Goal: Task Accomplishment & Management: Complete application form

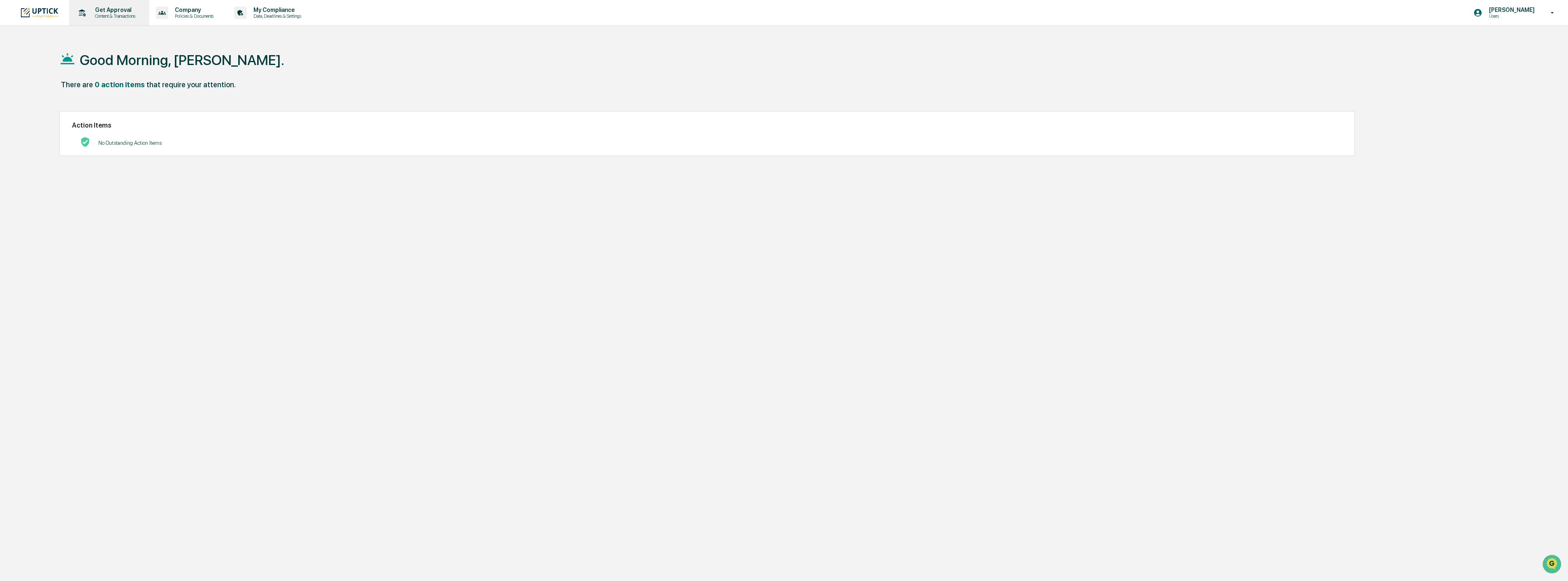
click at [125, 14] on p "Content & Transactions" at bounding box center [114, 16] width 51 height 5
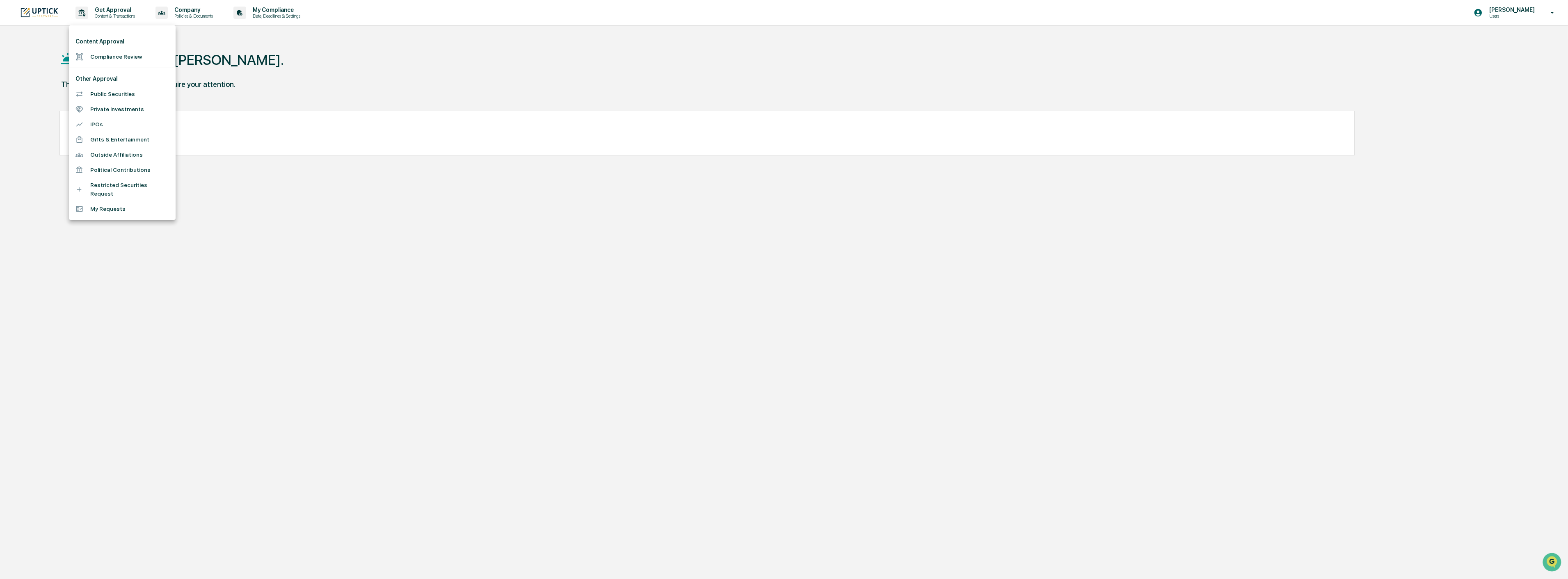
click at [133, 63] on li "Compliance Review" at bounding box center [122, 57] width 107 height 15
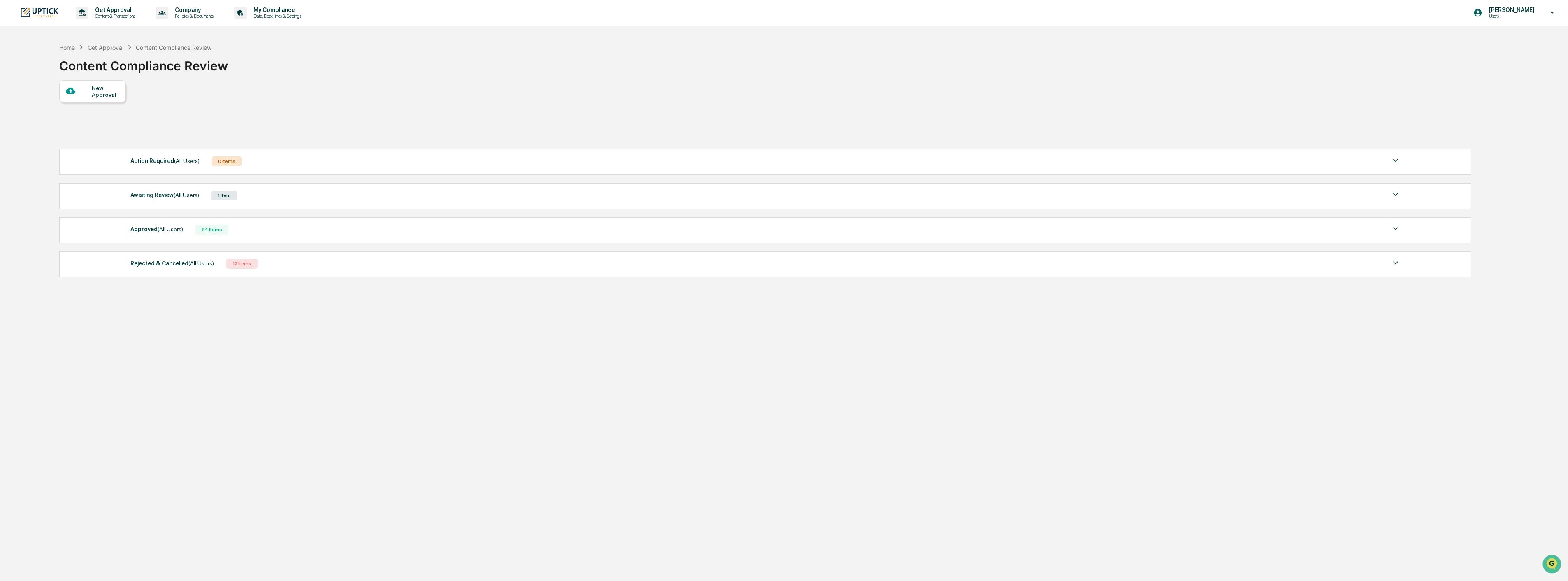
click at [100, 96] on div "New Approval" at bounding box center [105, 92] width 27 height 13
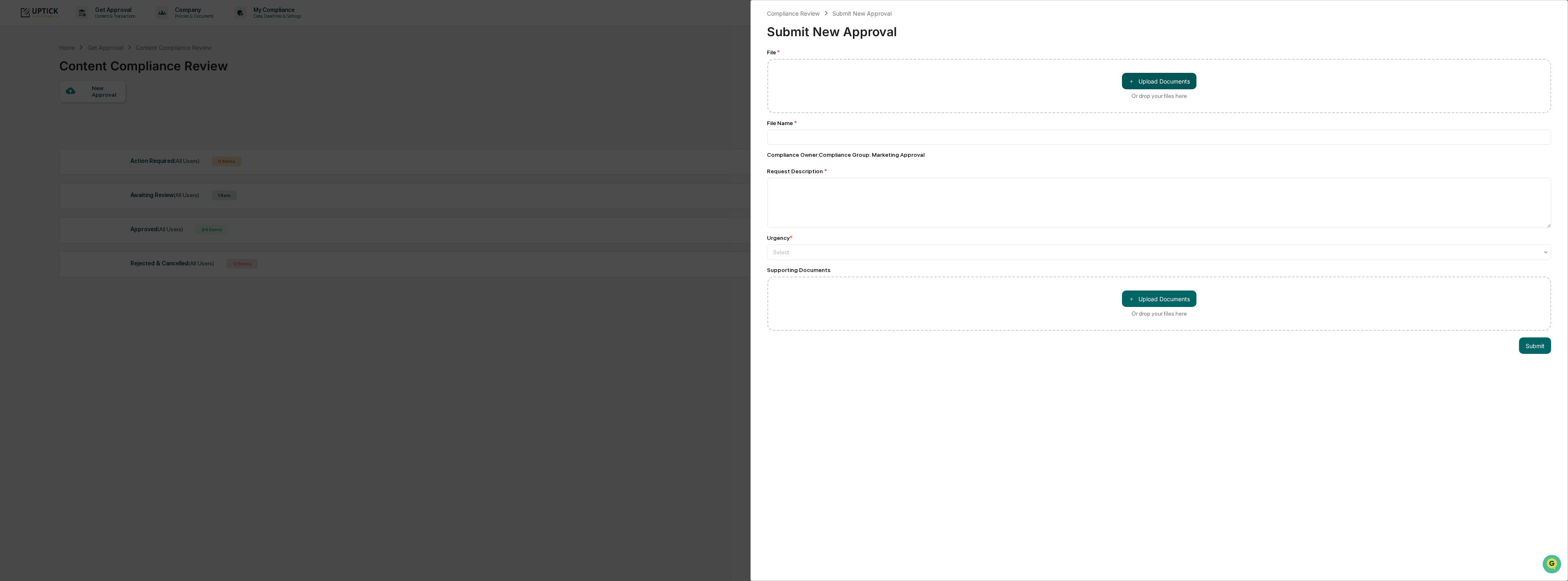
click at [1158, 82] on button "＋ Upload Documents" at bounding box center [1159, 81] width 74 height 16
type input "**********"
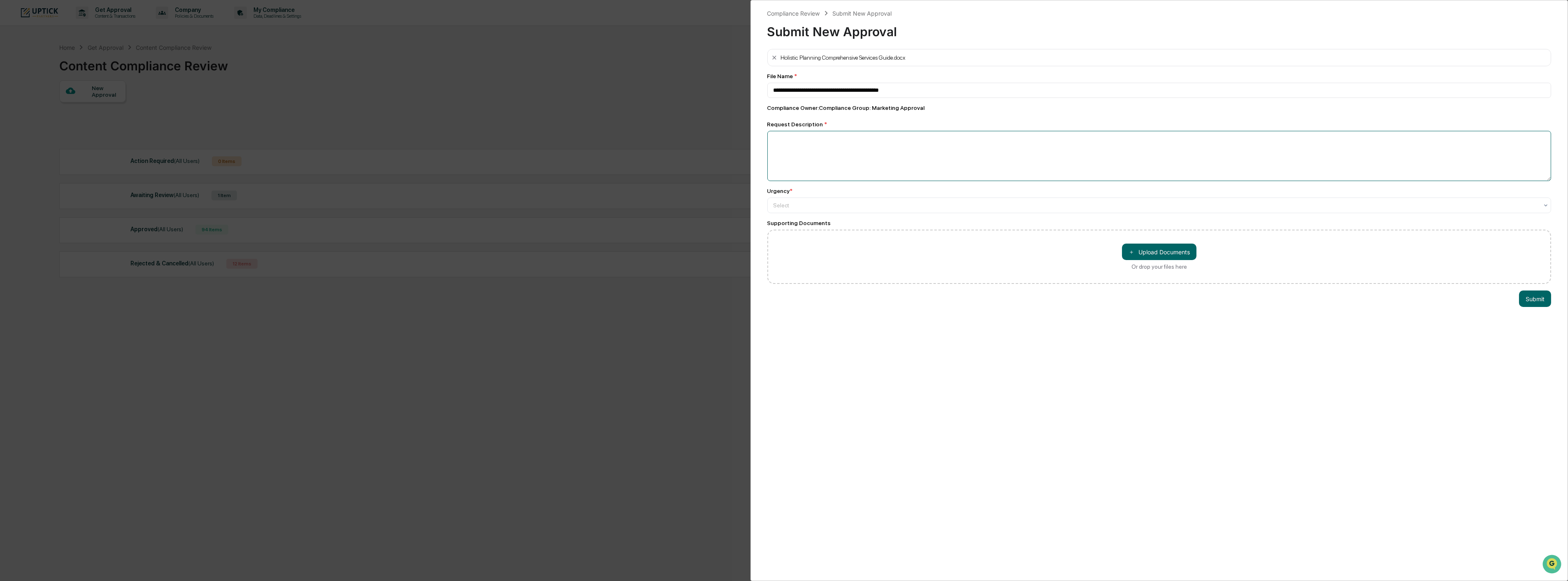
click at [984, 164] on textarea at bounding box center [1159, 156] width 784 height 50
type textarea "**********"
click at [905, 206] on div at bounding box center [1156, 205] width 765 height 8
click at [906, 245] on div "Medium" at bounding box center [1156, 244] width 778 height 16
click at [1525, 300] on button "Submit" at bounding box center [1534, 299] width 32 height 16
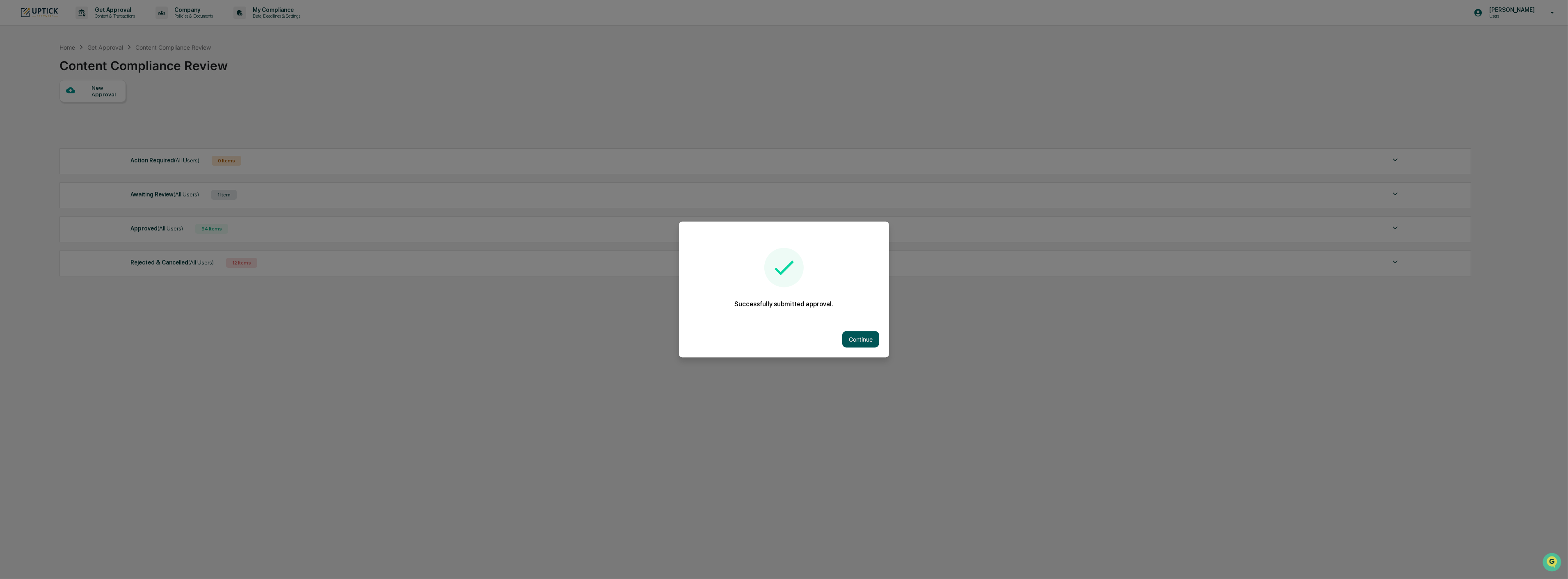
click at [859, 339] on button "Continue" at bounding box center [861, 339] width 37 height 16
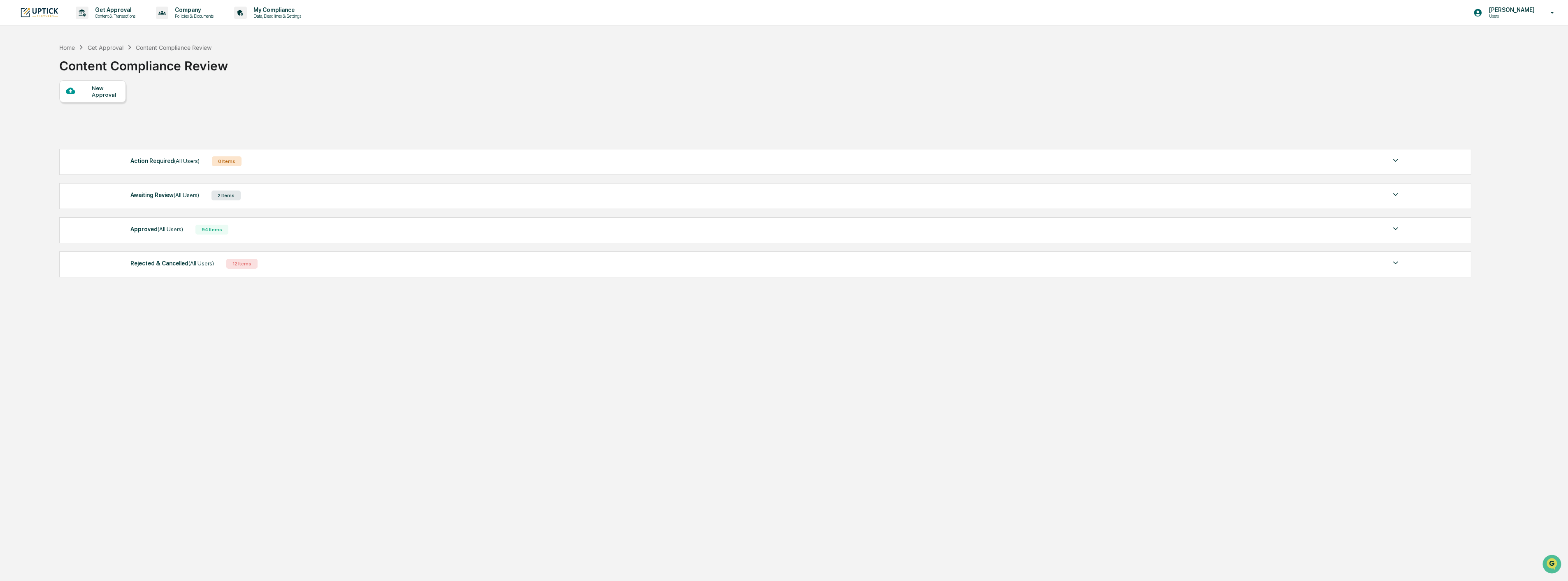
click at [113, 89] on div "New Approval" at bounding box center [105, 92] width 27 height 13
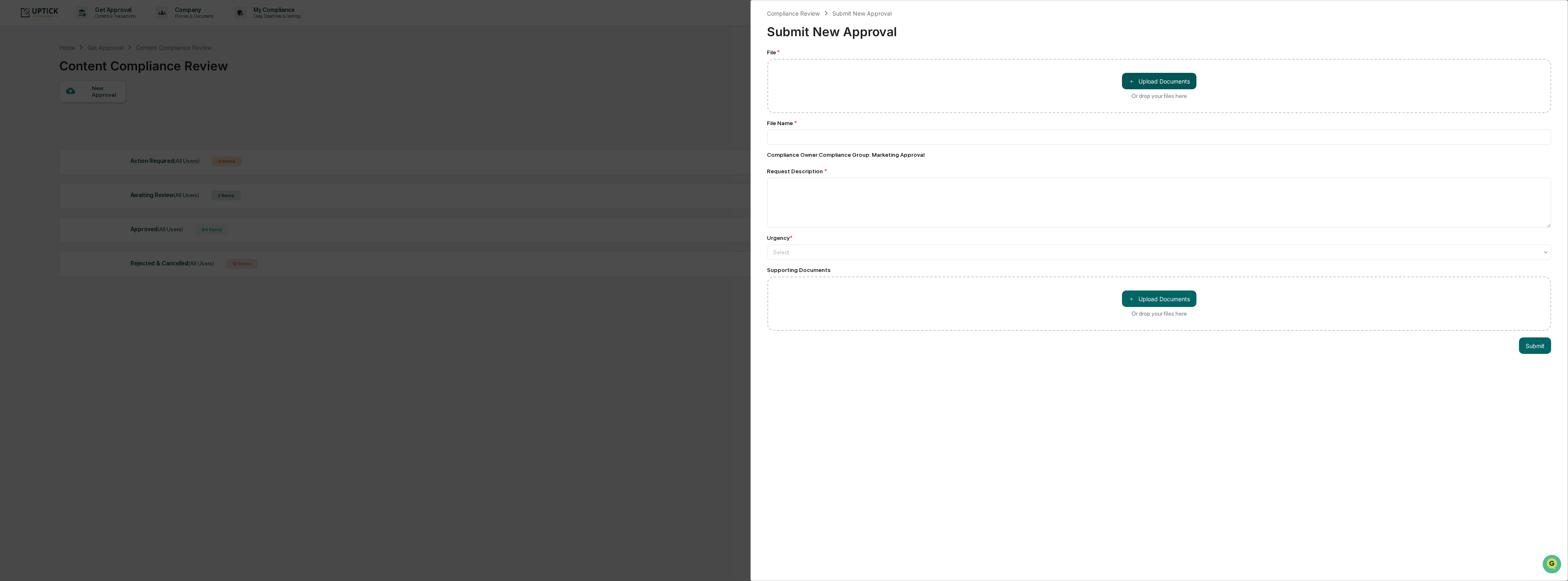
click at [1169, 73] on button "＋ Upload Documents" at bounding box center [1159, 81] width 74 height 16
click at [529, 378] on div "Compliance Review Submit New Approval Submit New Approval File * ＋ Upload Docum…" at bounding box center [784, 290] width 1568 height 581
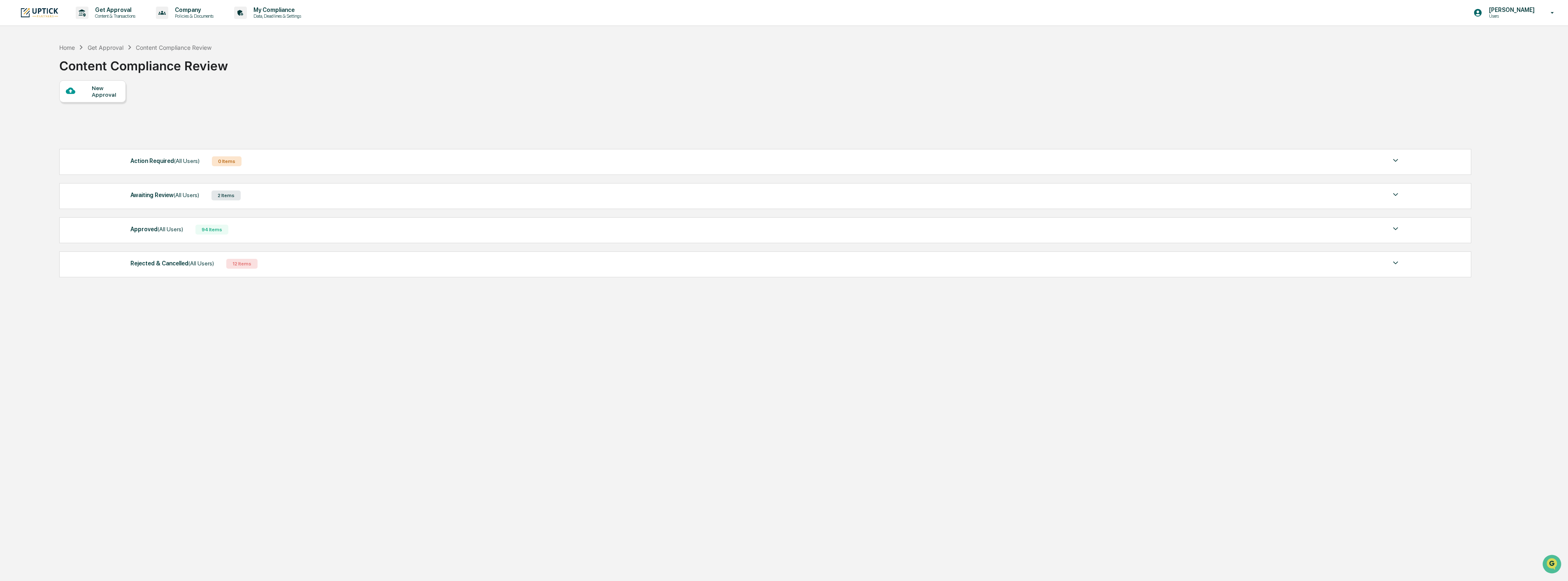
click at [190, 197] on span "(All Users)" at bounding box center [186, 195] width 26 height 7
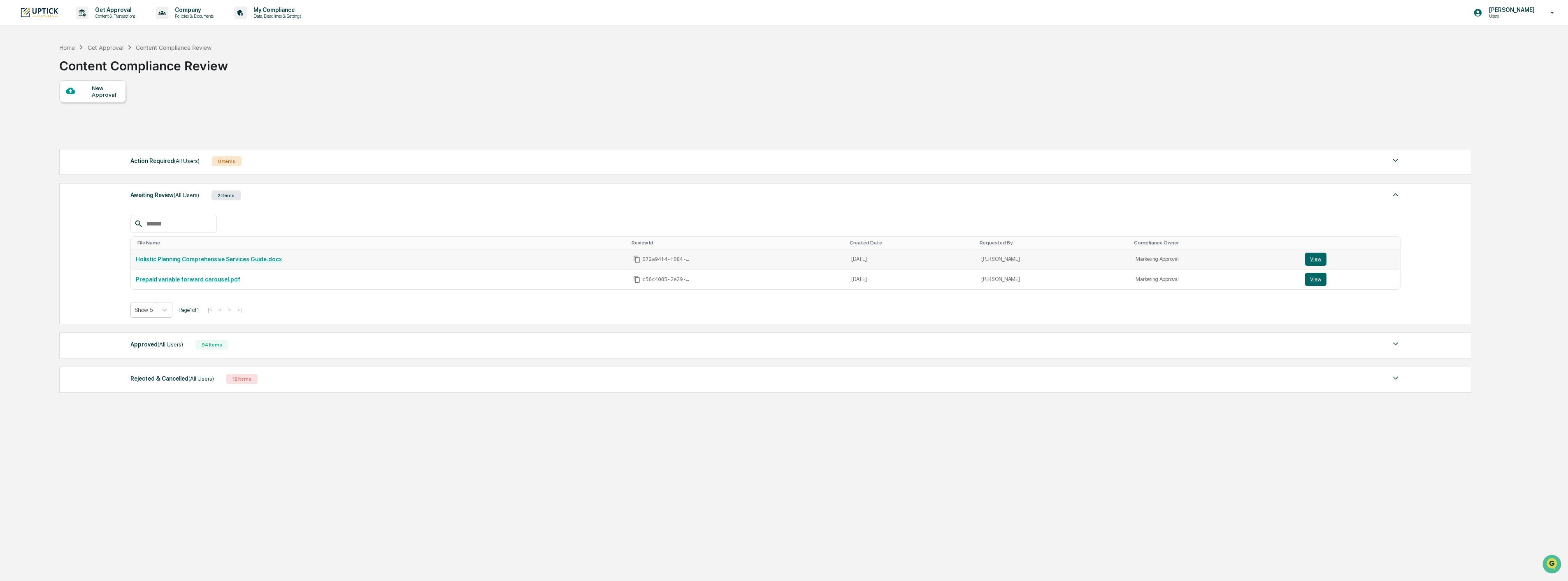
click at [231, 262] on link "Holistic Planning Comprehensive Services Guide.docx" at bounding box center [208, 259] width 146 height 7
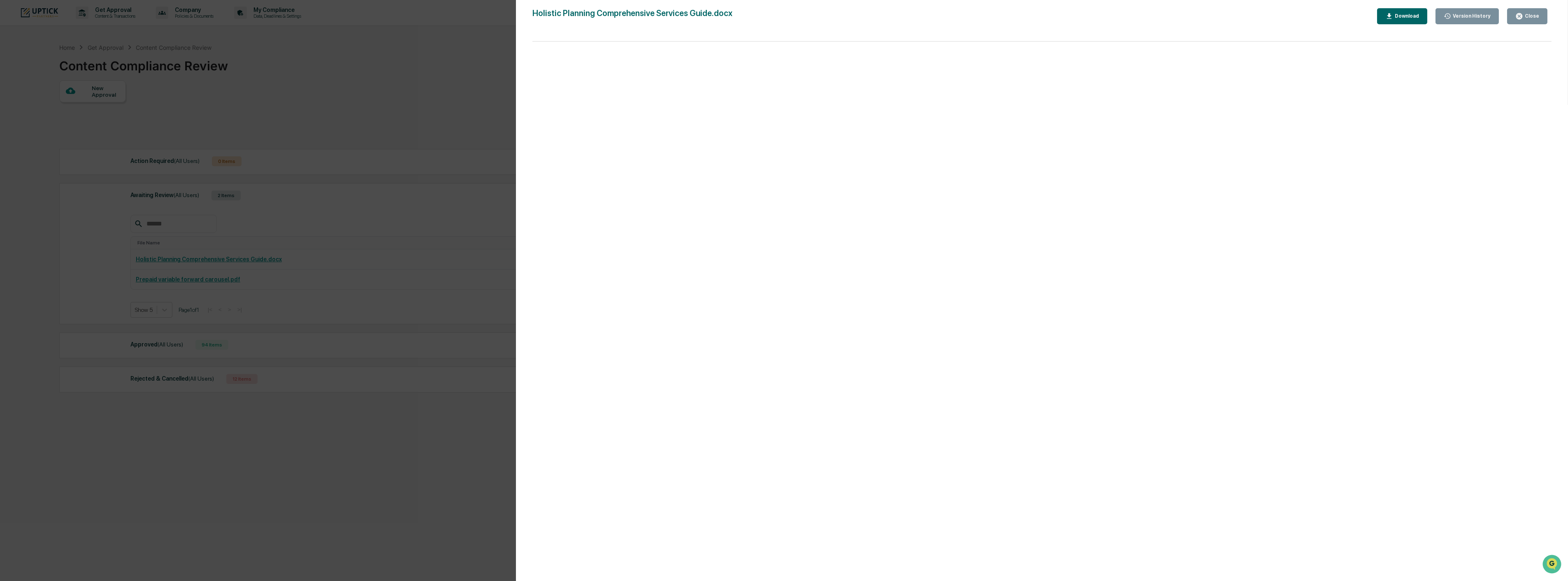
click at [331, 198] on div "Version History [DATE] 06:20 PM [PERSON_NAME] Holistic Planning Comprehensive S…" at bounding box center [784, 290] width 1568 height 581
